Goal: Check status

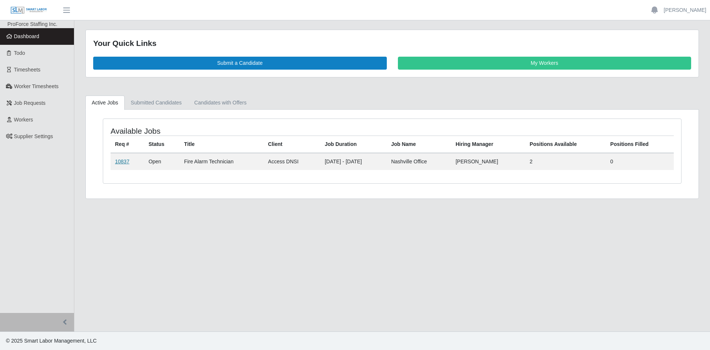
click at [122, 160] on link "10837" at bounding box center [122, 161] width 14 height 6
